Goal: Find specific page/section: Find specific page/section

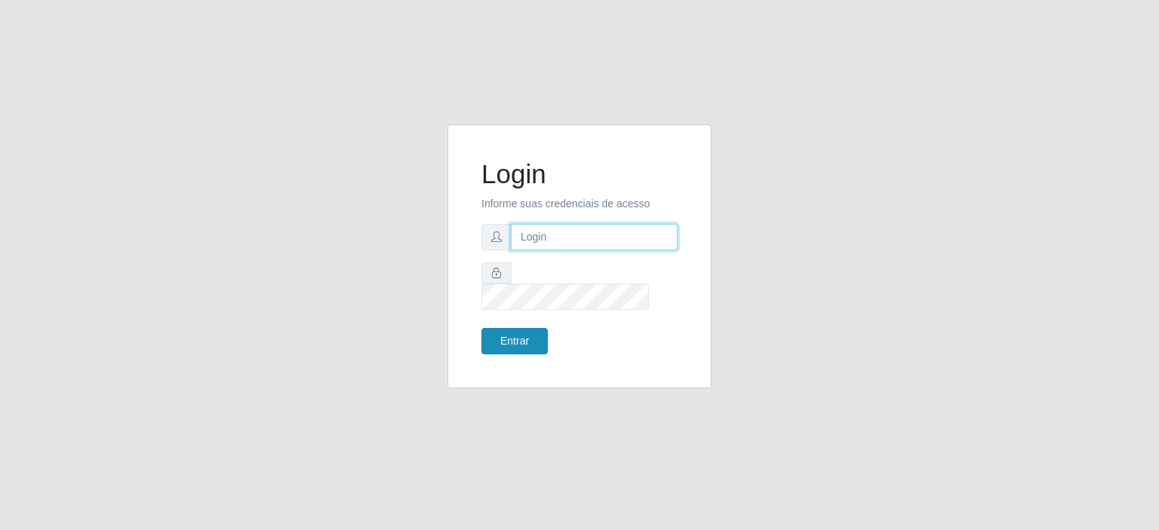
type input "johnrelley27@gmail.com"
click at [509, 343] on button "Entrar" at bounding box center [514, 341] width 66 height 26
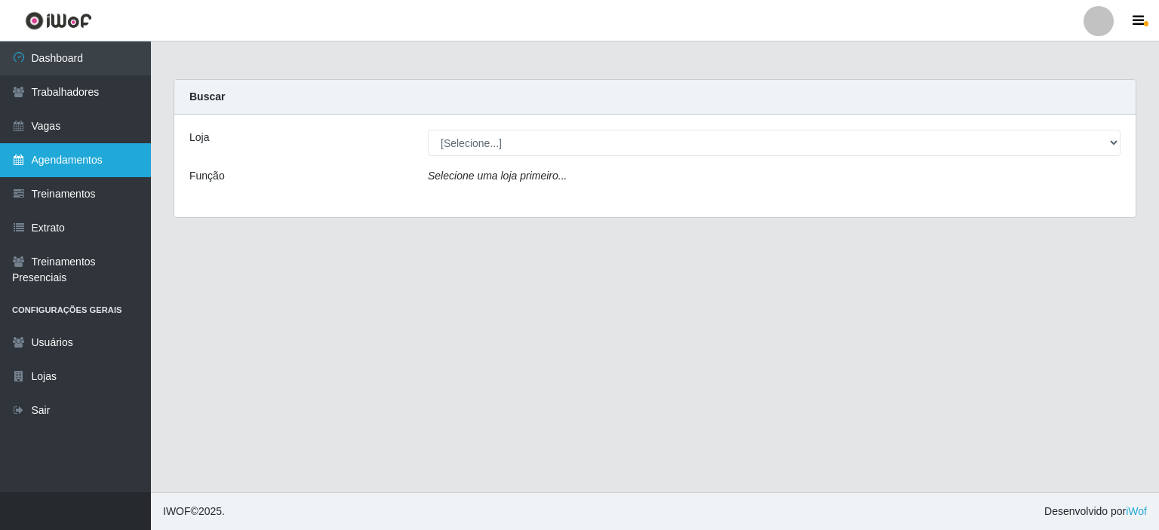
click at [44, 158] on link "Agendamentos" at bounding box center [75, 160] width 151 height 34
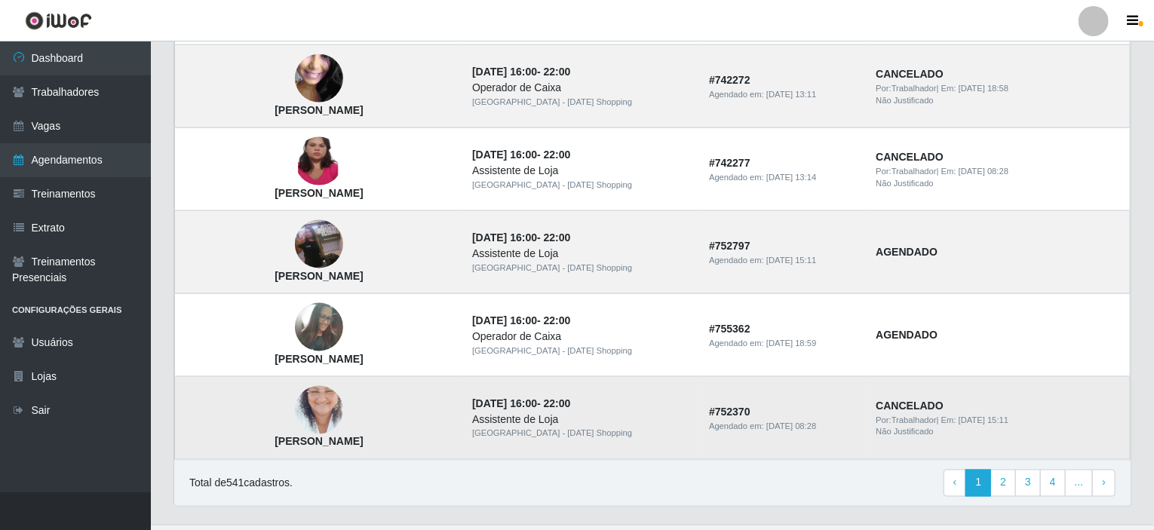
scroll to position [1040, 0]
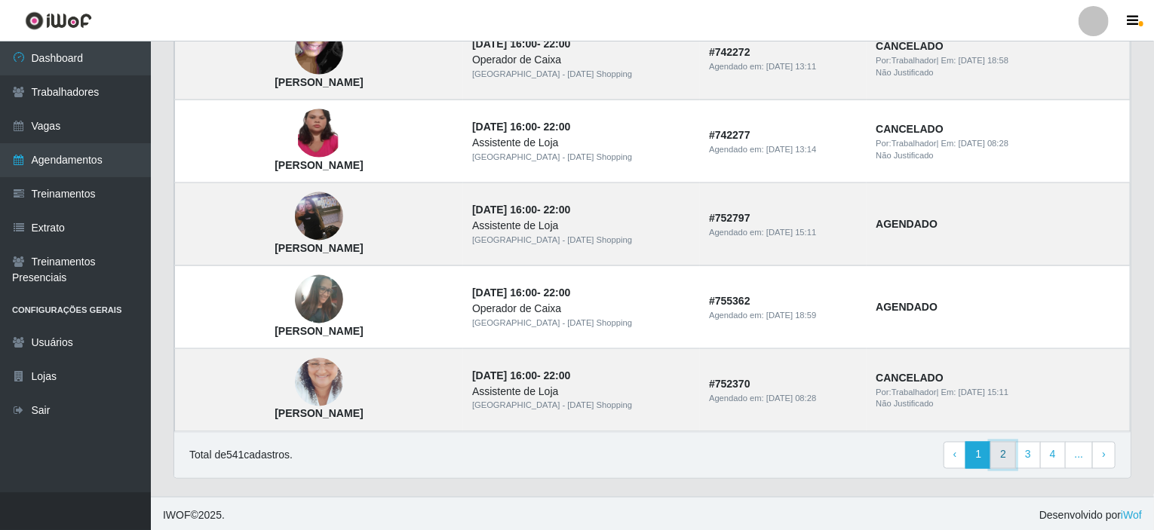
click at [1005, 459] on link "2" at bounding box center [1004, 455] width 26 height 27
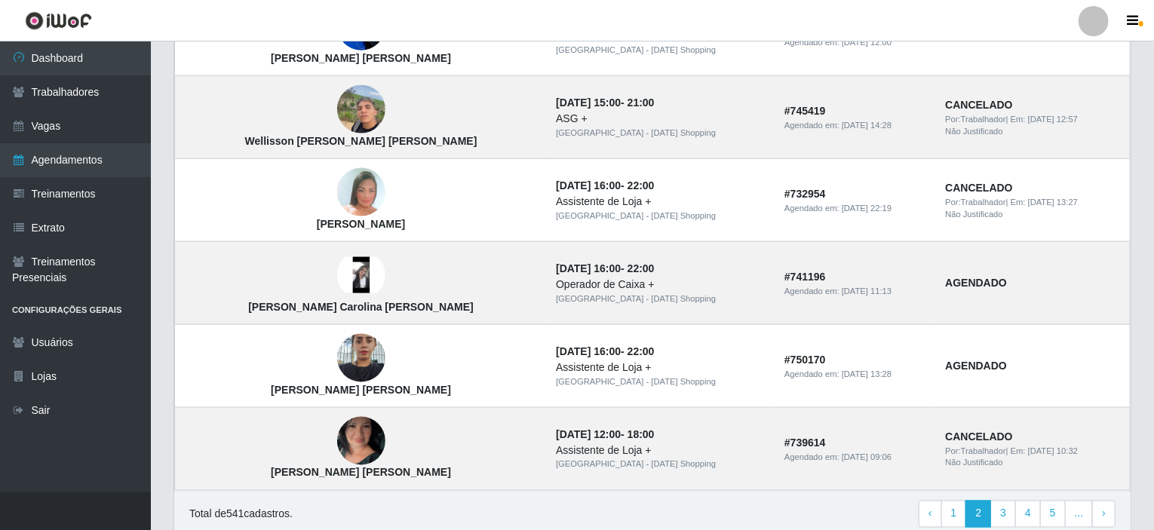
scroll to position [1040, 0]
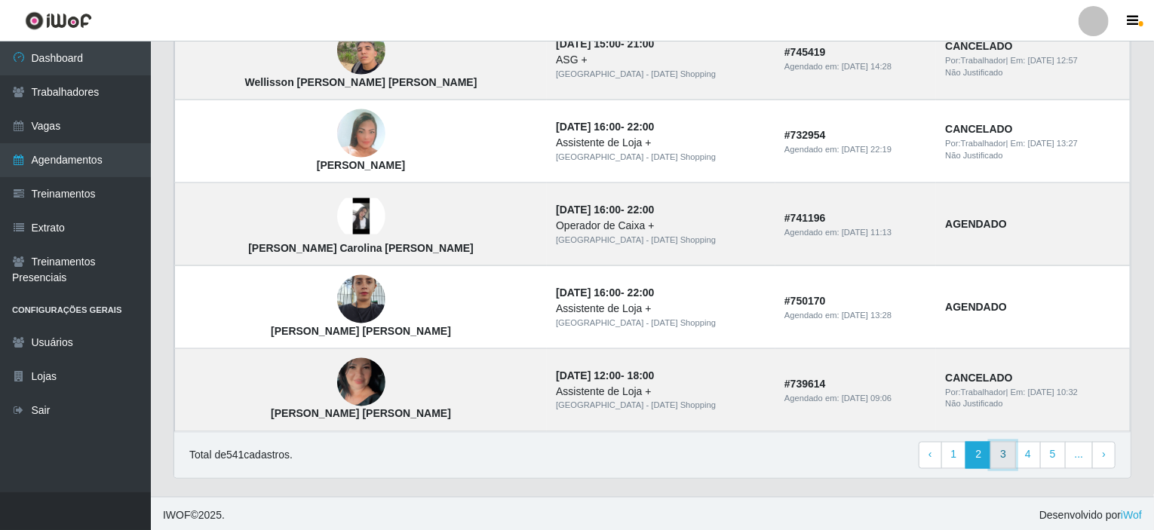
click at [1008, 450] on link "3" at bounding box center [1004, 455] width 26 height 27
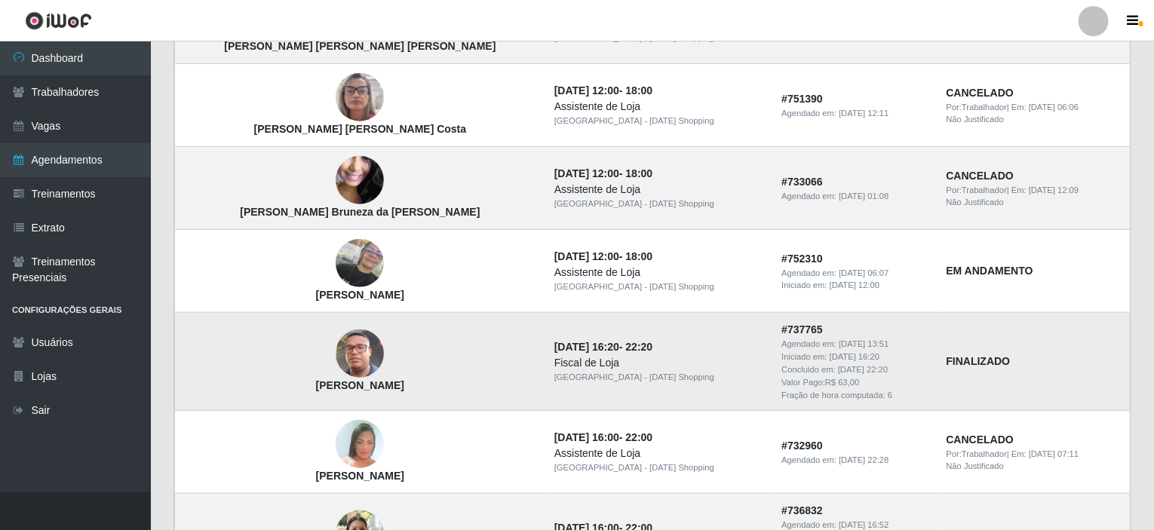
scroll to position [604, 0]
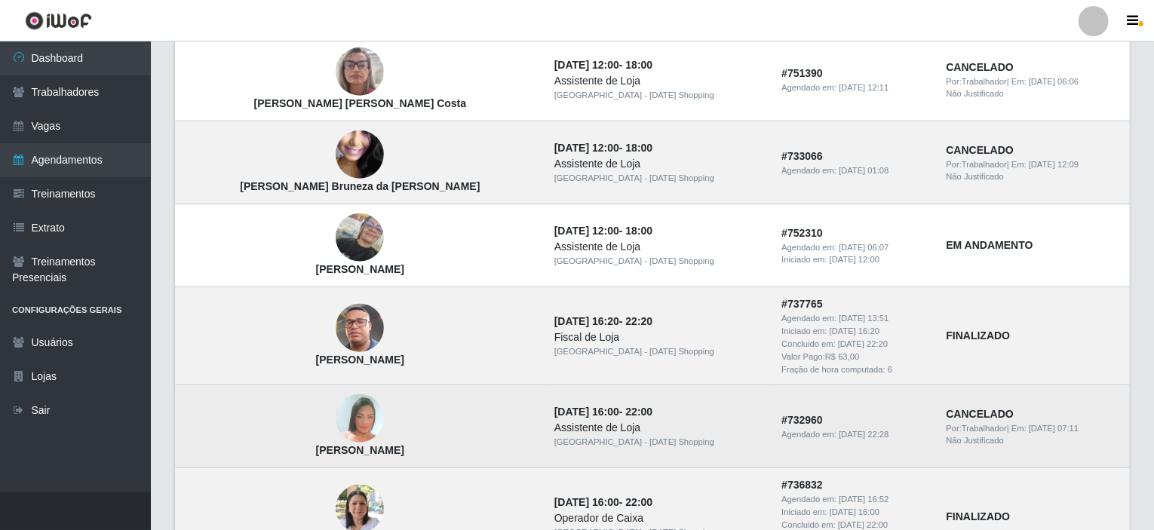
click at [336, 417] on img at bounding box center [360, 419] width 48 height 70
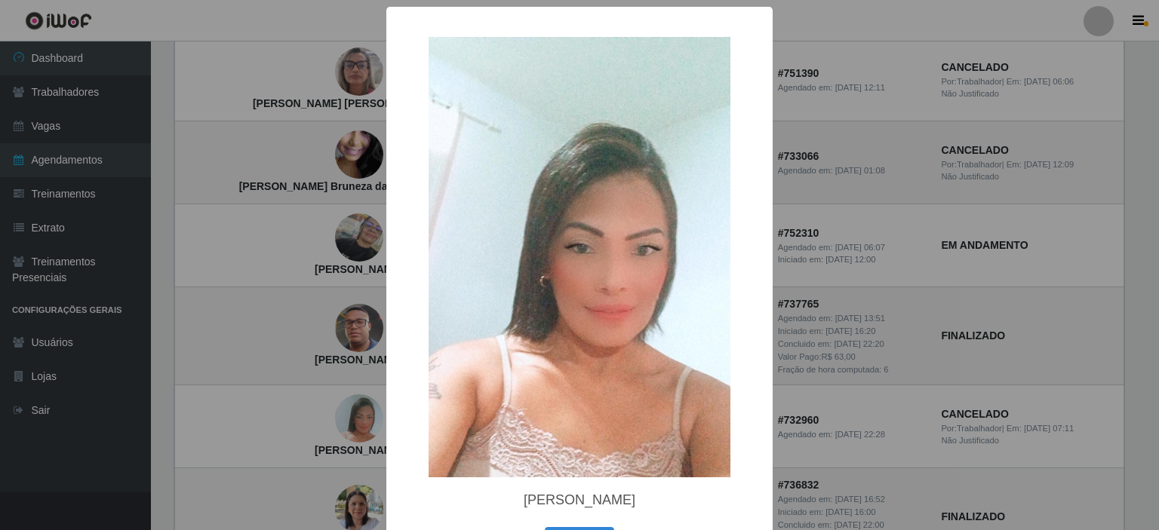
click at [149, 467] on div "× Janaína Pereira da Silva OK Cancel" at bounding box center [579, 265] width 1159 height 530
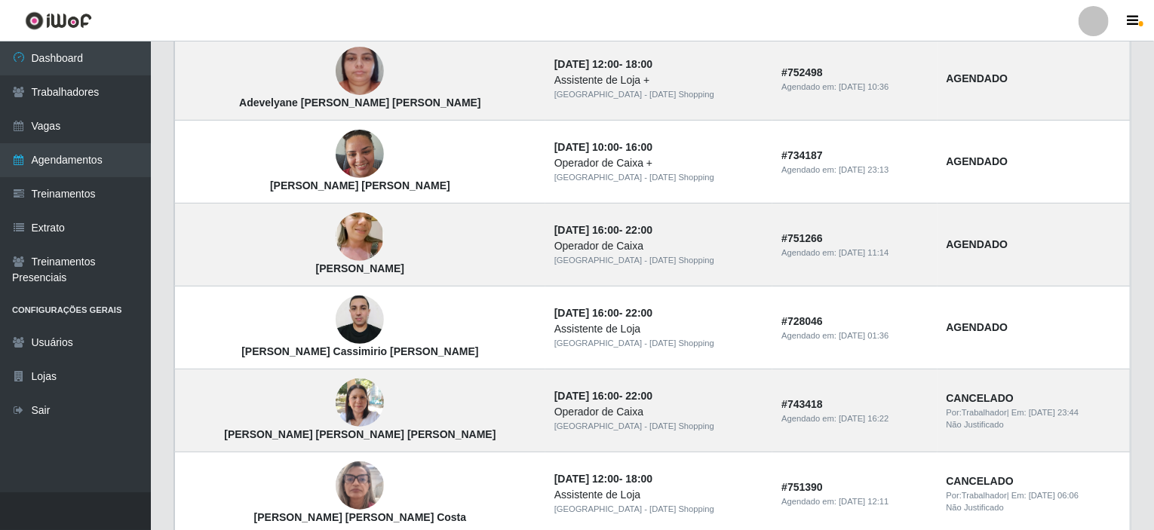
scroll to position [0, 0]
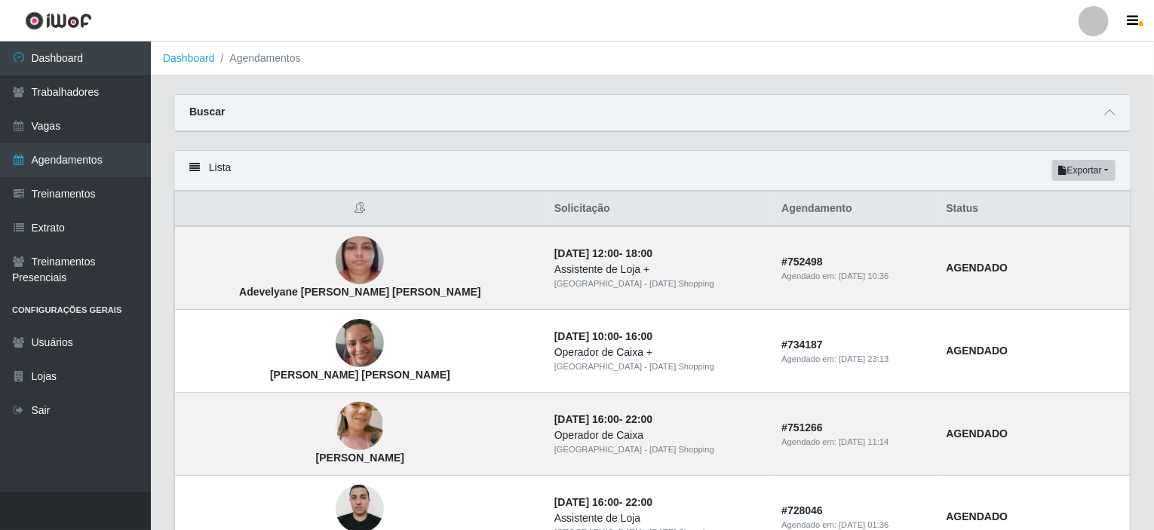
click at [65, 16] on img at bounding box center [58, 20] width 67 height 19
